Goal: Answer question/provide support: Share knowledge or assist other users

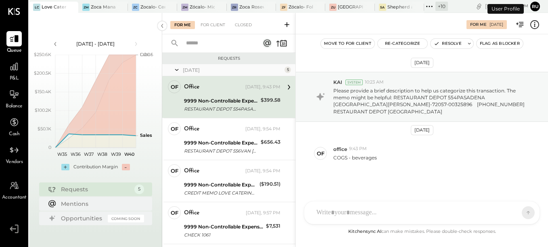
scroll to position [1, 0]
click at [89, 203] on div "Mentions" at bounding box center [100, 203] width 79 height 8
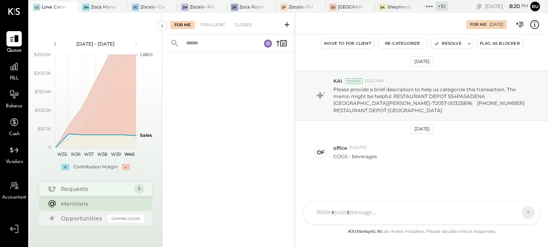
click at [83, 192] on div "Requests" at bounding box center [95, 189] width 69 height 8
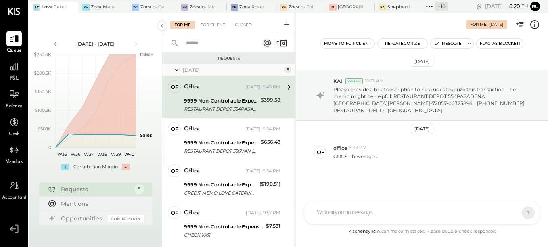
click at [225, 98] on div "9999 Non-Controllable Expenses:Other Income and Expenses:To Be Classified P&L" at bounding box center [221, 101] width 74 height 8
click at [410, 46] on button "Re-Categorize" at bounding box center [402, 44] width 50 height 10
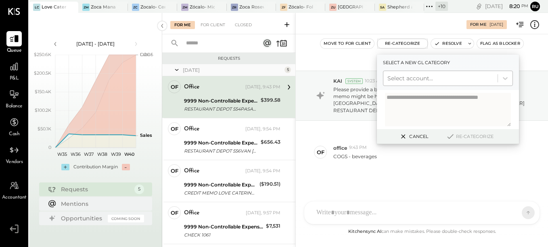
click at [403, 75] on div at bounding box center [440, 78] width 106 height 10
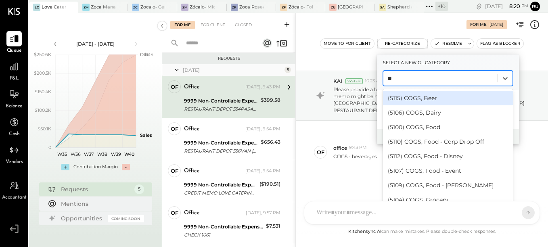
type input "*"
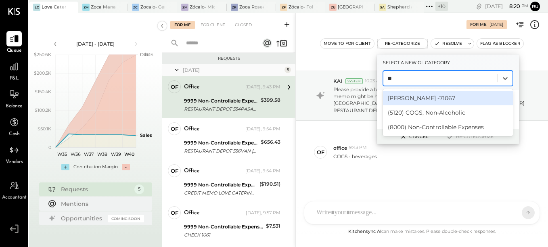
type input "***"
click at [401, 99] on div "(5120) COGS, Non-Alcoholic" at bounding box center [448, 98] width 130 height 15
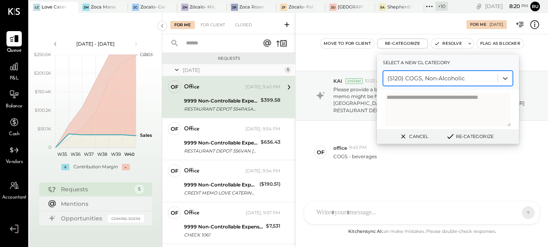
click at [400, 102] on textarea at bounding box center [448, 109] width 126 height 33
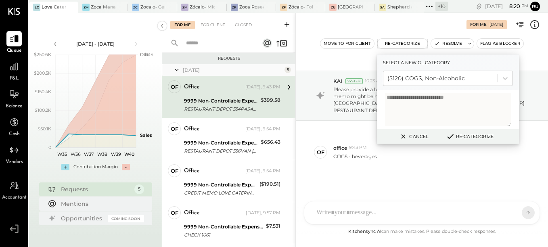
type textarea "**********"
click at [467, 136] on button "Re-Categorize" at bounding box center [469, 136] width 53 height 10
click at [481, 139] on button "Re-Categorize" at bounding box center [472, 136] width 53 height 10
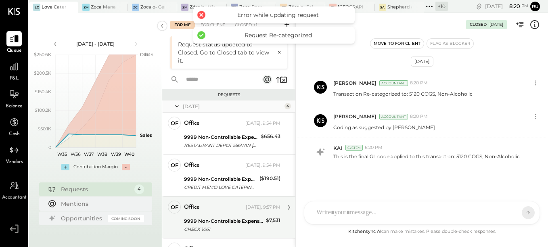
scroll to position [19, 0]
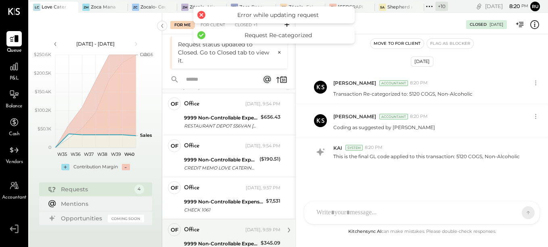
click at [211, 235] on div "office Yesterday, 9:59 PM" at bounding box center [232, 229] width 96 height 11
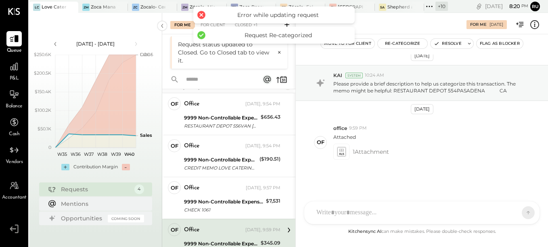
scroll to position [7, 0]
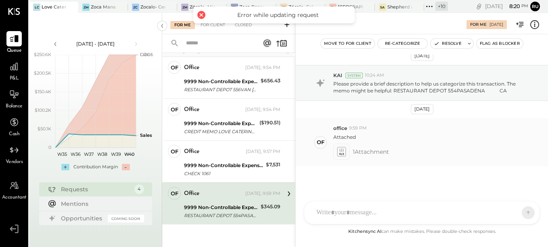
click at [339, 154] on icon at bounding box center [341, 154] width 5 height 2
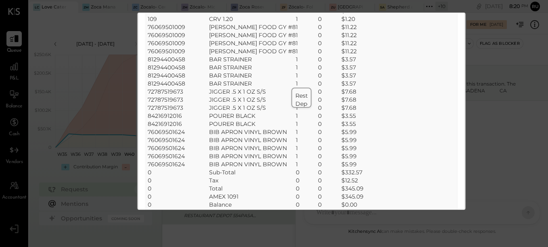
scroll to position [101, 0]
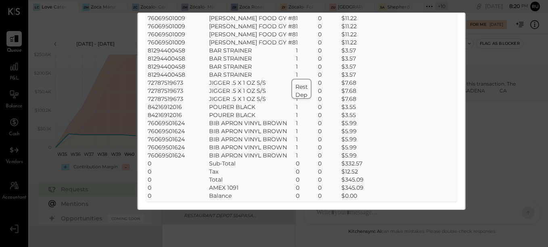
click at [347, 184] on td "$345.09" at bounding box center [352, 187] width 22 height 8
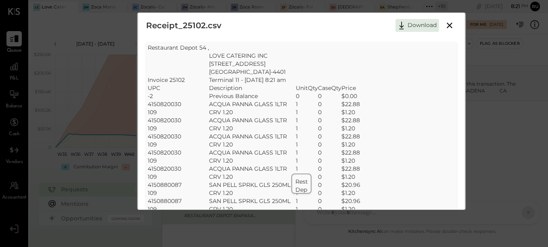
scroll to position [0, 0]
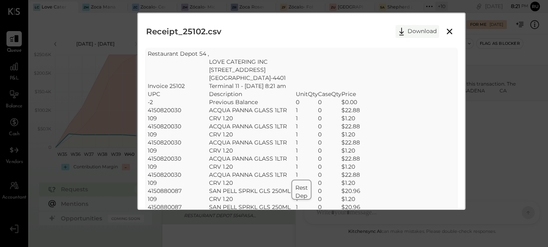
click at [422, 34] on button "Download" at bounding box center [417, 31] width 44 height 13
click at [250, 217] on div "Receipt_25102.csv Download SheetJS Table Export Restaurant Depot 54 , LOVE CATE…" at bounding box center [274, 123] width 548 height 247
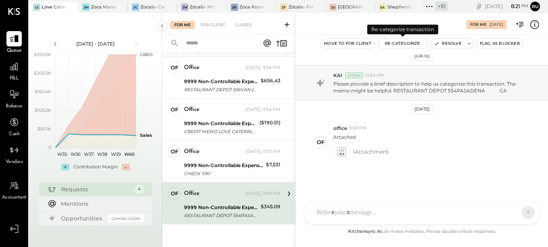
click at [409, 46] on button "Re-Categorize" at bounding box center [402, 44] width 50 height 10
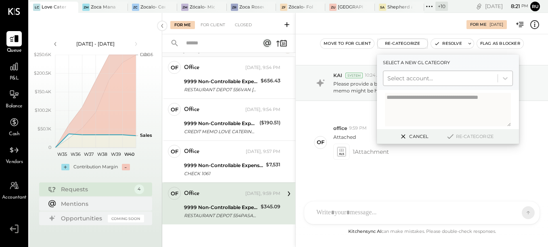
click at [404, 81] on div at bounding box center [440, 78] width 106 height 10
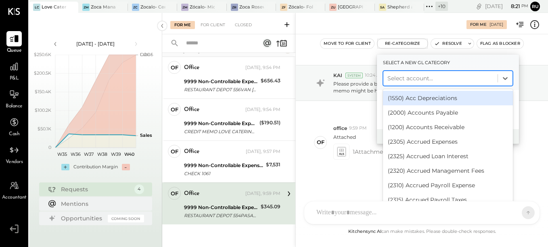
click at [397, 101] on div "(1550) Acc Depreciations" at bounding box center [448, 98] width 130 height 15
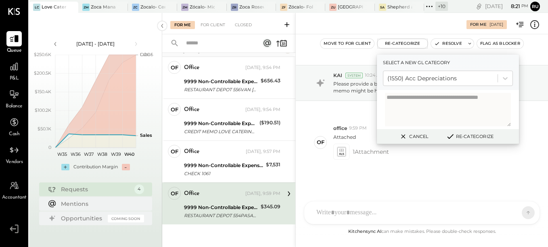
click at [419, 138] on button "Cancel" at bounding box center [413, 136] width 35 height 10
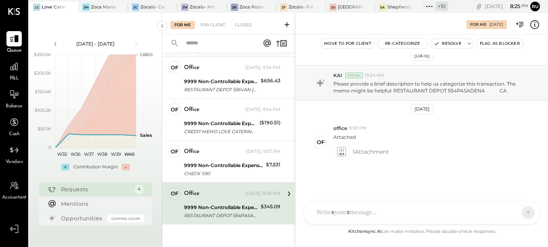
click at [324, 217] on div "RS Rushabh Shah SK Sarang Khandhar O office JD Jonathan Darr UM Unnati M. Ralot…" at bounding box center [422, 212] width 236 height 23
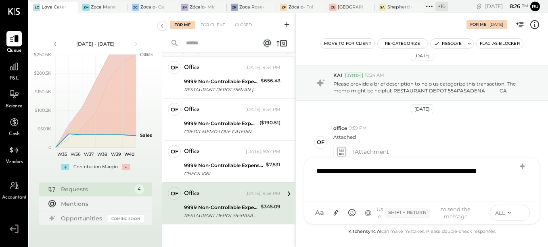
click at [523, 212] on icon at bounding box center [520, 212] width 7 height 8
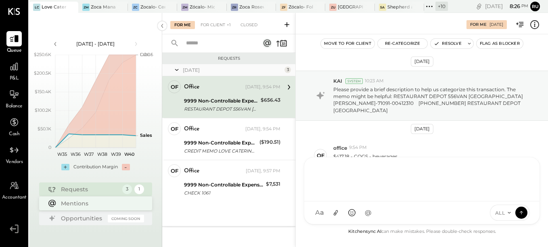
click at [81, 201] on div "Mentions" at bounding box center [100, 203] width 79 height 8
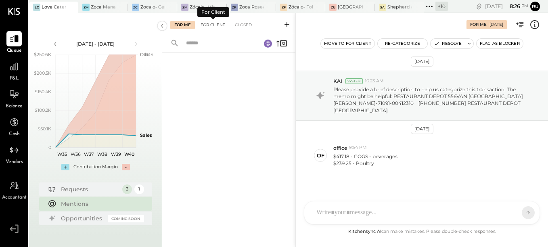
click at [215, 26] on div "For Client" at bounding box center [212, 25] width 33 height 8
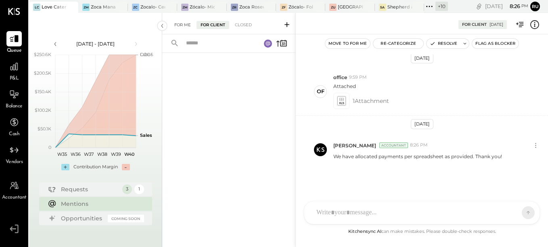
click at [183, 23] on div "For Me" at bounding box center [182, 25] width 25 height 8
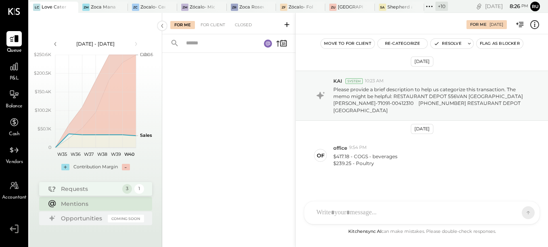
click at [78, 192] on div "Requests" at bounding box center [89, 189] width 57 height 8
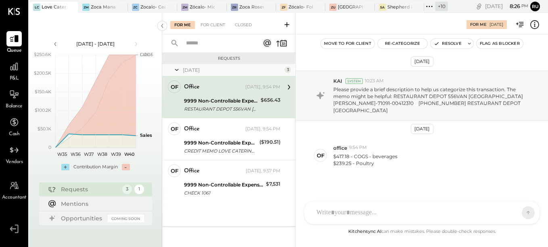
click at [216, 18] on div "For Me For Client Closed" at bounding box center [228, 23] width 133 height 21
click at [214, 24] on div "For Client" at bounding box center [212, 25] width 33 height 8
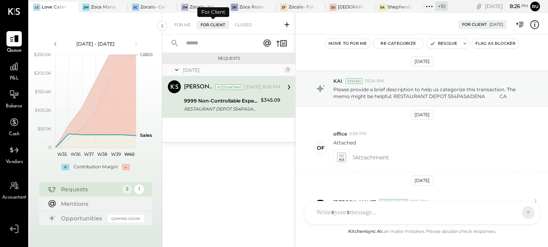
scroll to position [58, 0]
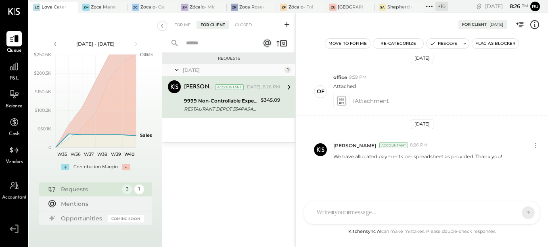
click at [220, 106] on div "RESTAURANT DEPOT 554PASADENA CA" at bounding box center [221, 109] width 74 height 8
click at [446, 41] on button "Resolve" at bounding box center [443, 44] width 34 height 10
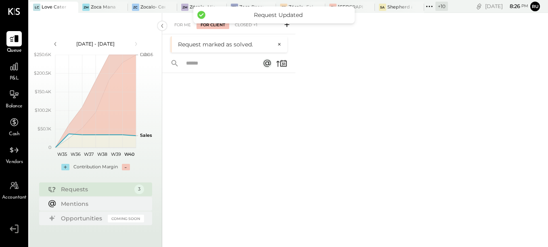
click at [106, 188] on div "Requests" at bounding box center [95, 189] width 69 height 8
click at [79, 192] on div "Requests" at bounding box center [95, 189] width 69 height 8
click at [183, 24] on div "For Me" at bounding box center [182, 25] width 25 height 8
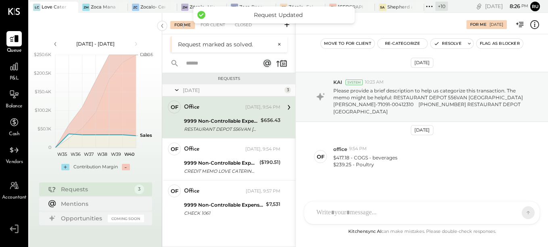
click at [182, 22] on div "For Me" at bounding box center [182, 25] width 25 height 8
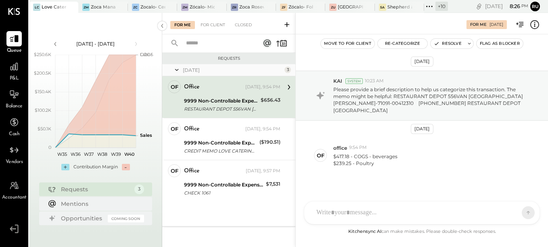
click at [210, 109] on div "RESTAURANT DEPOT 556VAN NUYS CA ALBERTO ZEPEDA-71091-00412310 818-376-7676 REST…" at bounding box center [221, 109] width 74 height 8
click at [365, 205] on div at bounding box center [414, 213] width 204 height 18
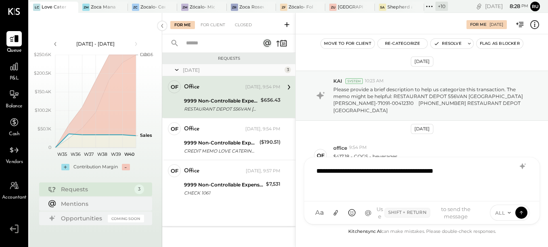
click at [323, 167] on div "**********" at bounding box center [421, 178] width 219 height 32
click at [517, 211] on icon at bounding box center [520, 212] width 7 height 8
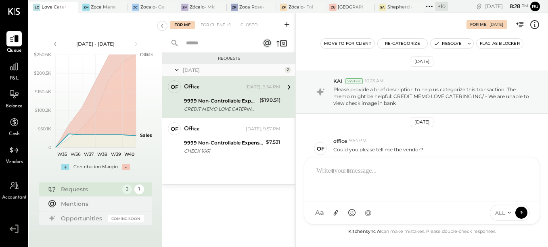
click at [227, 94] on div "office Yesterday, 9:54 PM" at bounding box center [232, 87] width 96 height 14
click at [353, 194] on div at bounding box center [423, 178] width 222 height 32
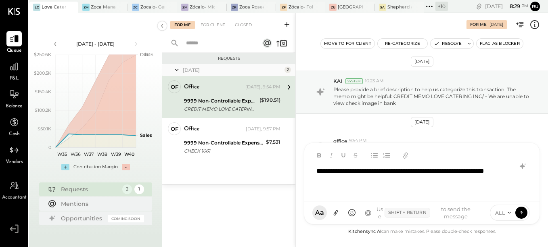
click at [417, 173] on div "**********" at bounding box center [421, 178] width 219 height 32
click at [379, 182] on div "**********" at bounding box center [421, 178] width 219 height 32
click at [523, 212] on icon at bounding box center [520, 212] width 7 height 8
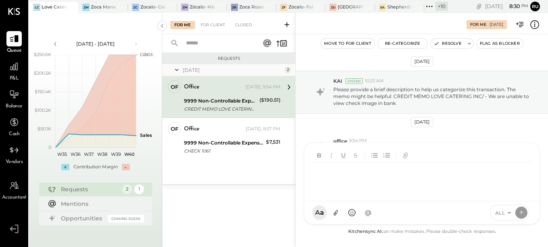
scroll to position [71, 0]
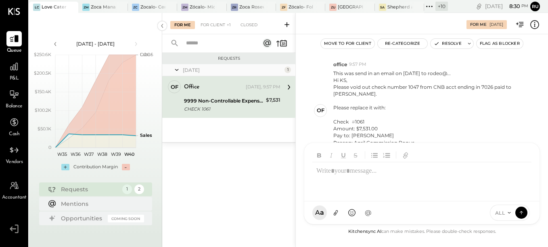
drag, startPoint x: 236, startPoint y: 96, endPoint x: 281, endPoint y: 111, distance: 47.6
click at [236, 96] on div "9999 Non-Controllable Expenses:Other Income and Expenses:To Be Classified P&L C…" at bounding box center [223, 105] width 79 height 18
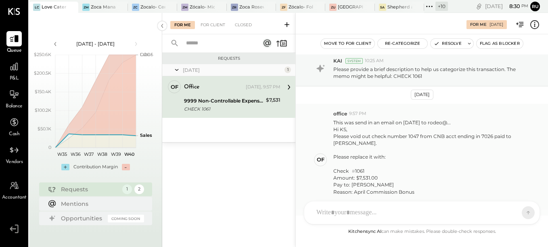
scroll to position [40, 0]
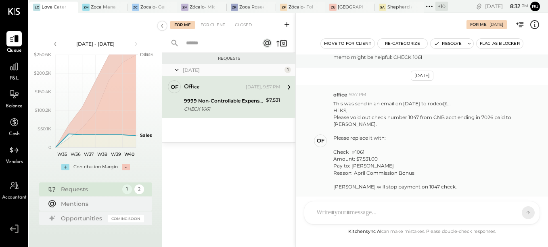
click at [517, 107] on div "Hi KS, Please void out check number 1047 from CNB acct ending in 7026 paid to L…" at bounding box center [432, 148] width 198 height 83
click at [386, 208] on div at bounding box center [414, 213] width 204 height 18
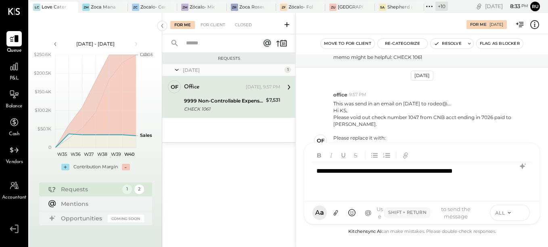
click at [519, 213] on icon at bounding box center [520, 212] width 7 height 8
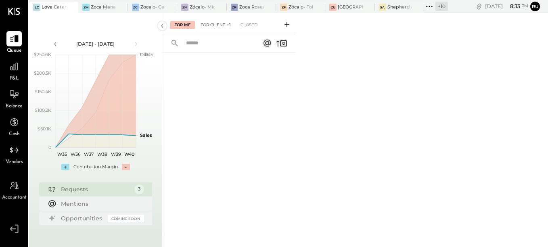
click at [224, 24] on div "For Client +1" at bounding box center [215, 25] width 38 height 8
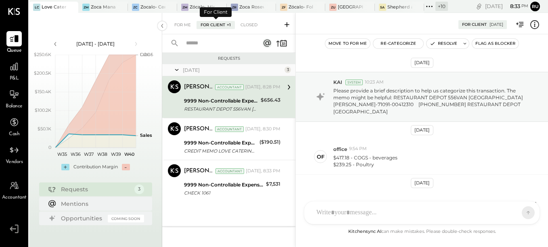
scroll to position [52, 0]
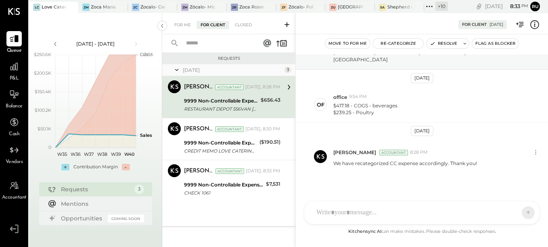
click at [208, 102] on div "9999 Non-Controllable Expenses:Other Income and Expenses:To Be Classified P&L" at bounding box center [221, 101] width 74 height 8
click at [437, 46] on button "Resolve" at bounding box center [443, 44] width 34 height 10
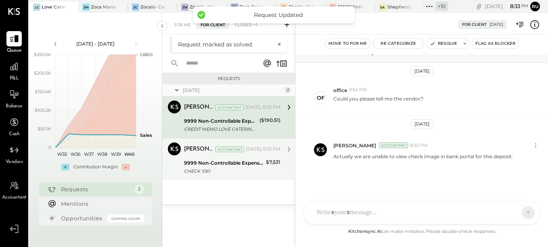
click at [205, 165] on div "9999 Non-Controllable Expenses:Other Income and Expenses:To Be Classified P&L" at bounding box center [223, 163] width 79 height 8
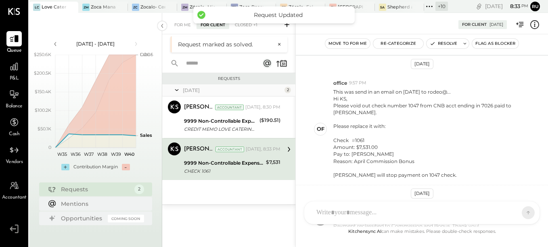
scroll to position [121, 0]
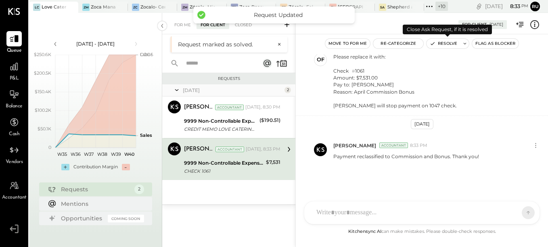
click at [459, 44] on button "Resolve" at bounding box center [443, 44] width 34 height 10
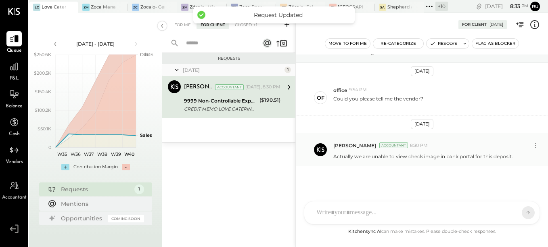
scroll to position [52, 0]
click at [346, 207] on div at bounding box center [421, 212] width 235 height 23
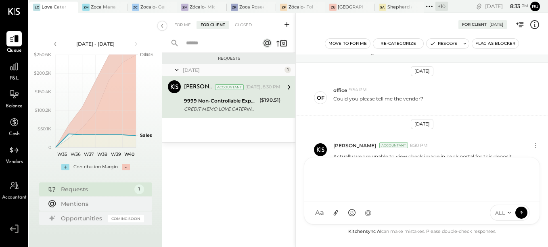
click at [222, 173] on div "Requests Today 1 Rushabh Shah Accountant Rushabh Shah Accountant Today, 8:30 PM…" at bounding box center [228, 140] width 133 height 175
click at [318, 207] on div at bounding box center [421, 212] width 235 height 23
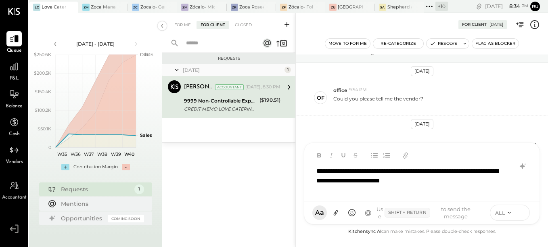
click at [519, 216] on icon at bounding box center [520, 212] width 7 height 8
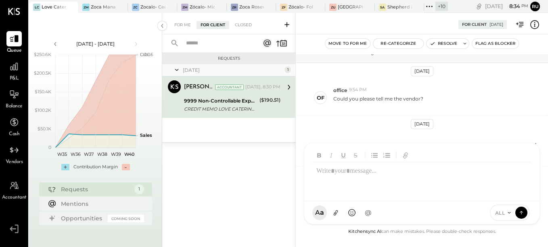
scroll to position [92, 0]
